Goal: Obtain resource: Obtain resource

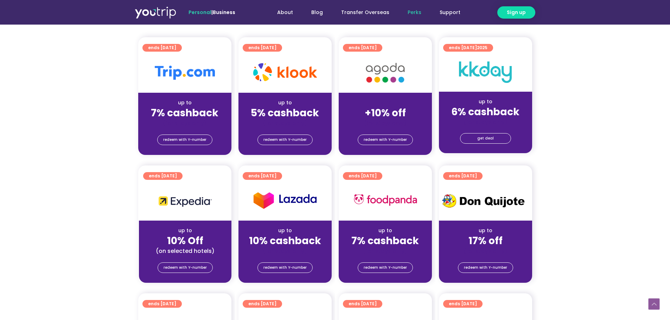
scroll to position [328, 0]
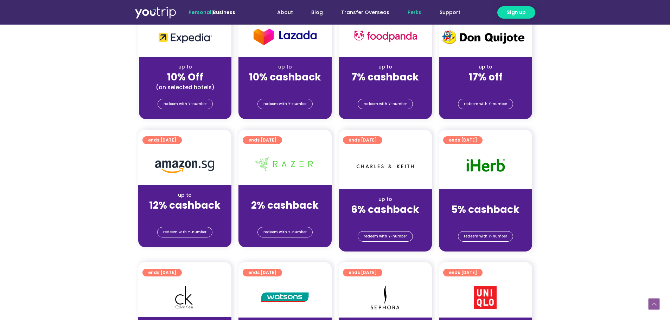
click at [194, 64] on div "up to" at bounding box center [184, 66] width 81 height 7
click at [192, 51] on div at bounding box center [185, 37] width 92 height 40
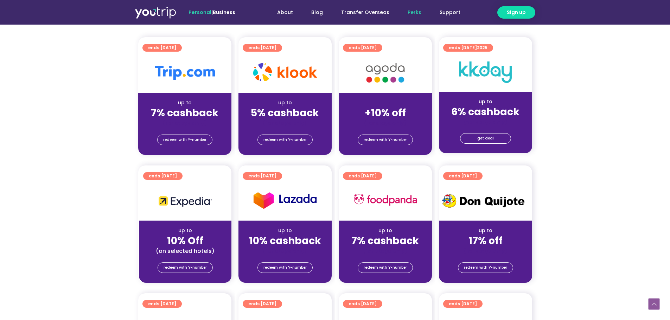
click at [172, 50] on span "ends 31 Mar 2027" at bounding box center [162, 48] width 28 height 8
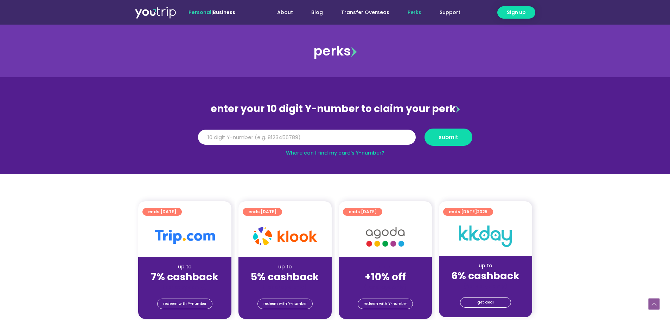
scroll to position [164, 0]
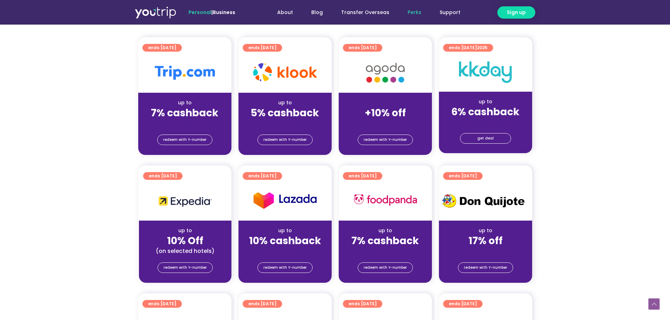
click at [194, 95] on div "up to 7% cashback (for stays only)" at bounding box center [184, 110] width 93 height 34
click at [192, 136] on span "redeem with Y-number" at bounding box center [184, 140] width 43 height 10
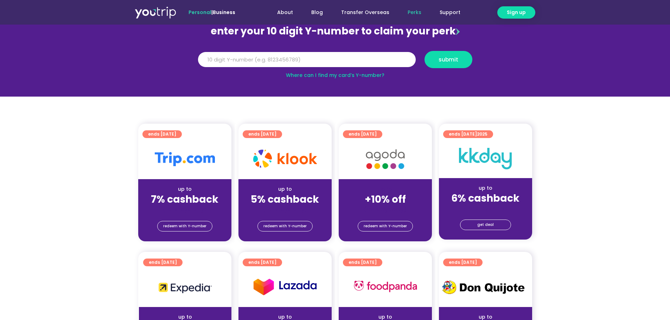
scroll to position [77, 0]
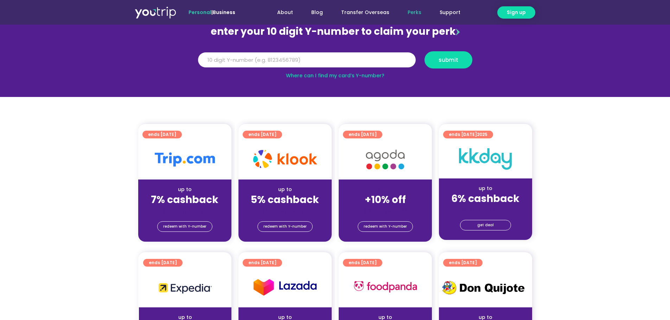
click at [300, 57] on input "Y Number" at bounding box center [307, 59] width 218 height 15
type input "8"
click at [424, 51] on button "submit" at bounding box center [448, 59] width 48 height 17
click at [442, 59] on span "submit" at bounding box center [448, 59] width 20 height 5
type input "8123456789"
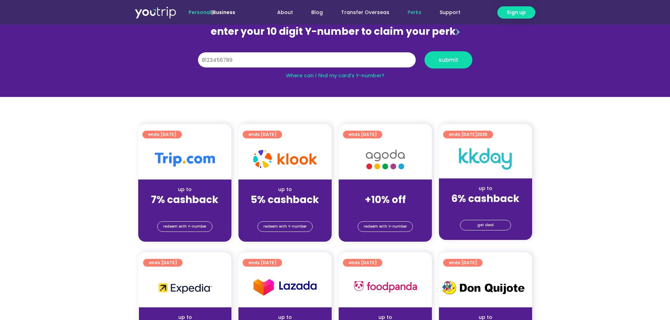
click at [452, 61] on span "submit" at bounding box center [448, 59] width 20 height 5
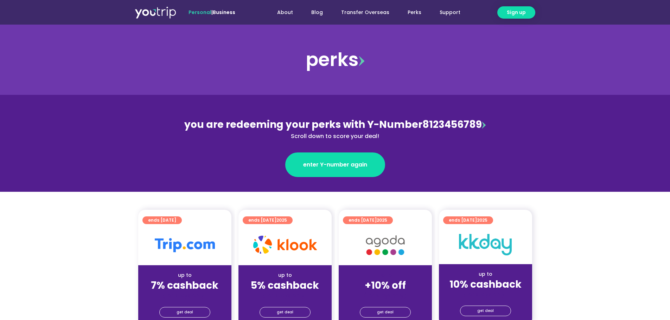
scroll to position [164, 0]
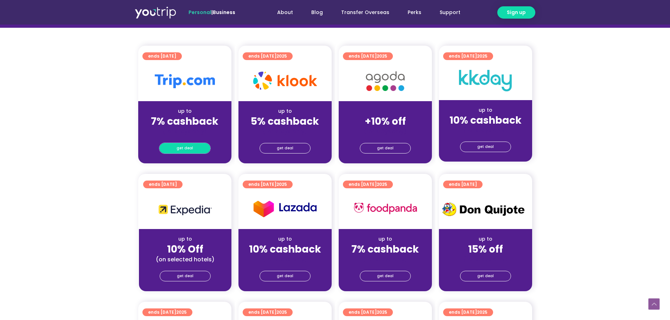
click at [180, 149] on span "get deal" at bounding box center [184, 148] width 17 height 10
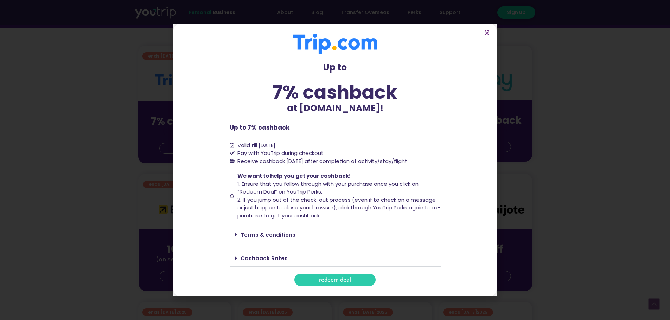
scroll to position [328, 0]
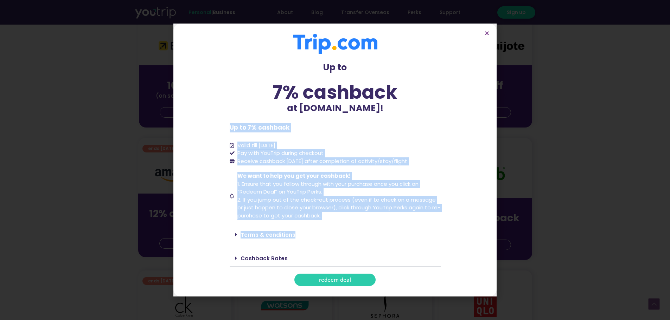
drag, startPoint x: 228, startPoint y: 141, endPoint x: 325, endPoint y: 234, distance: 134.5
click at [325, 234] on section "Up to 7% cashback at [DOMAIN_NAME]! Up to 7% cashback at [DOMAIN_NAME]! Up to 7…" at bounding box center [334, 160] width 323 height 273
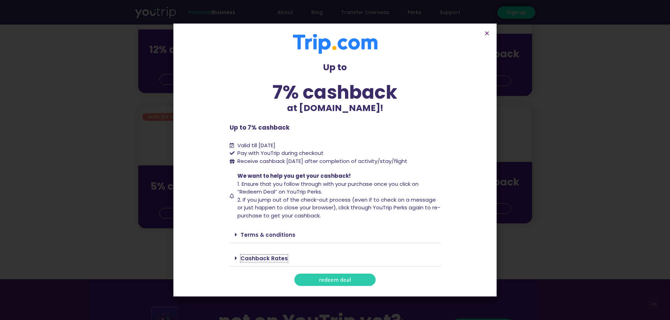
click at [257, 257] on link "Cashback Rates" at bounding box center [263, 258] width 47 height 7
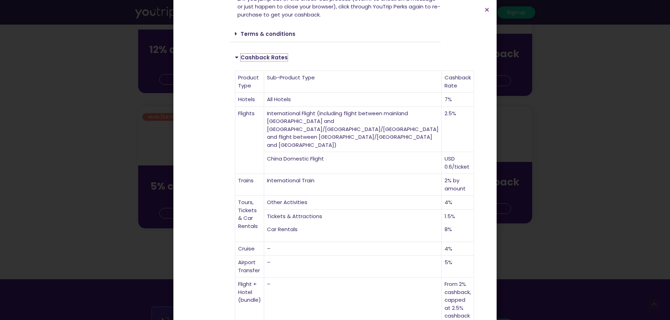
scroll to position [185, 0]
